Goal: Information Seeking & Learning: Learn about a topic

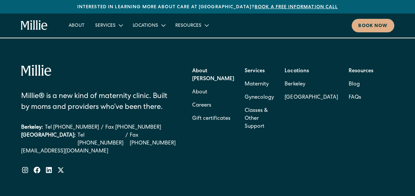
scroll to position [2599, 0]
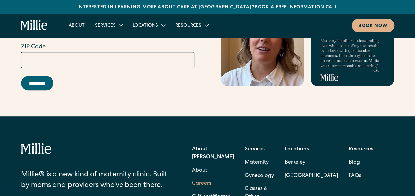
click at [211, 177] on link "Careers" at bounding box center [201, 183] width 19 height 13
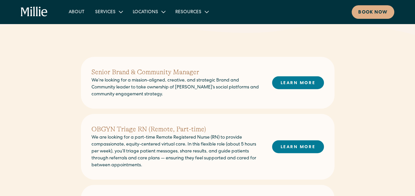
scroll to position [132, 0]
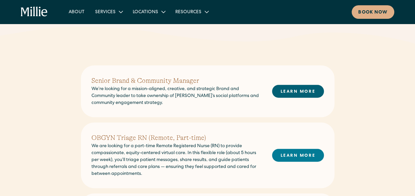
click at [314, 88] on link "LEARN MORE" at bounding box center [298, 91] width 52 height 13
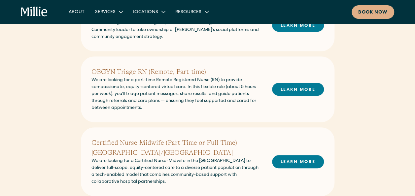
scroll to position [165, 0]
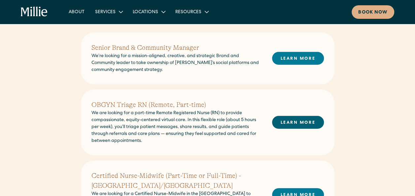
click at [307, 126] on link "LEARN MORE" at bounding box center [298, 122] width 52 height 13
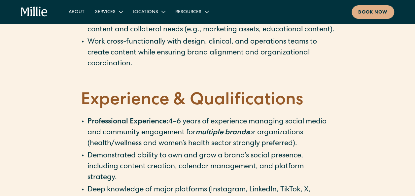
scroll to position [661, 0]
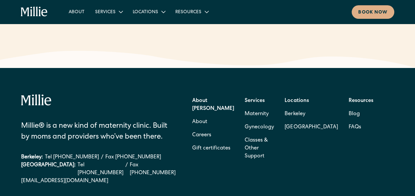
scroll to position [945, 0]
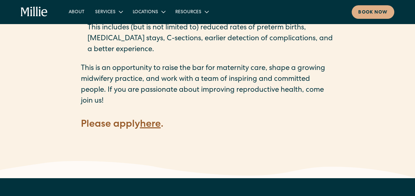
click at [150, 120] on strong "here" at bounding box center [150, 125] width 21 height 10
